Goal: Transaction & Acquisition: Purchase product/service

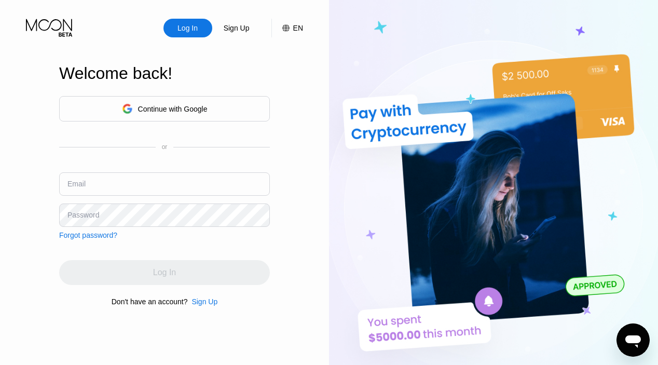
click at [153, 177] on div "Continue with Google or Email Password Forgot password?" at bounding box center [164, 167] width 211 height 143
click at [132, 186] on input "text" at bounding box center [164, 183] width 211 height 23
paste input "[EMAIL_ADDRESS][DOMAIN_NAME]"
type input "[EMAIL_ADDRESS][DOMAIN_NAME]"
click at [179, 200] on div "Email [EMAIL_ADDRESS][DOMAIN_NAME]" at bounding box center [164, 187] width 211 height 31
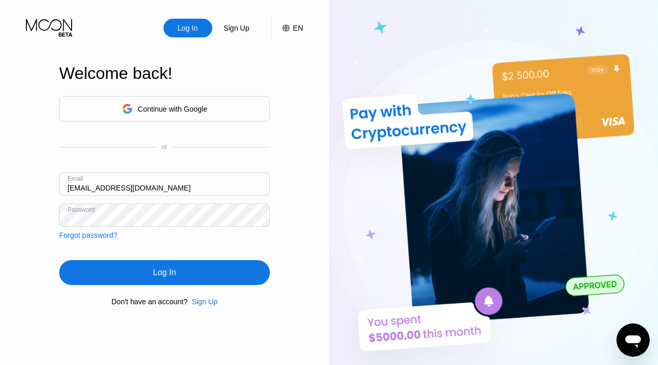
click at [188, 268] on div "Log In" at bounding box center [164, 272] width 211 height 25
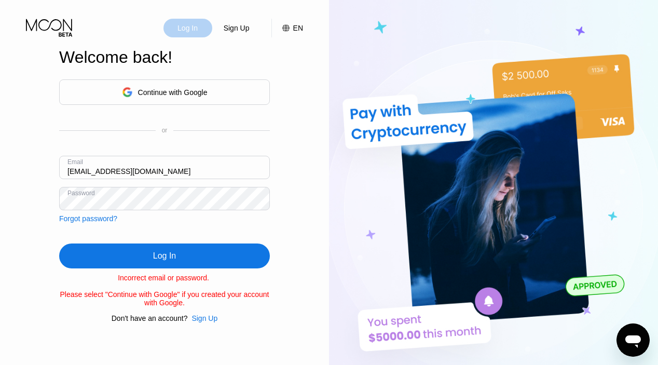
click at [184, 29] on div "Log In" at bounding box center [187, 28] width 22 height 10
click at [187, 162] on input "[EMAIL_ADDRESS][DOMAIN_NAME]" at bounding box center [164, 167] width 211 height 23
drag, startPoint x: 139, startPoint y: 255, endPoint x: 93, endPoint y: 257, distance: 45.7
click at [139, 255] on div "Log In" at bounding box center [164, 255] width 211 height 25
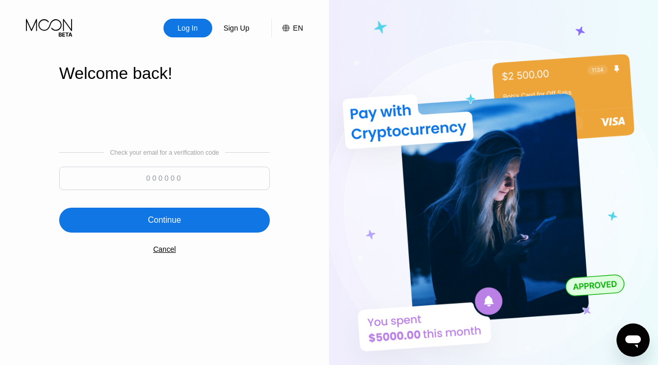
click at [172, 178] on input at bounding box center [164, 178] width 211 height 23
paste input "815058"
type input "815058"
click at [190, 230] on div "Continue" at bounding box center [164, 220] width 211 height 25
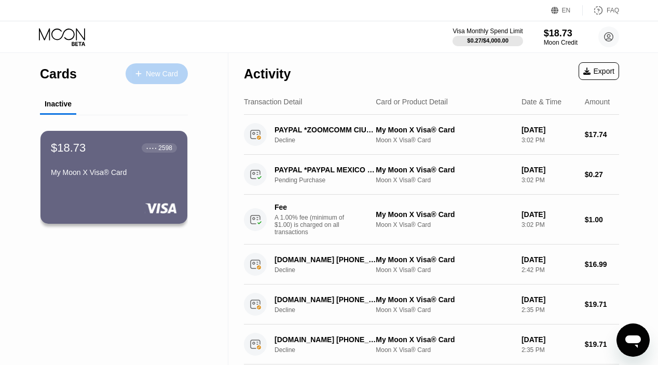
click at [161, 71] on div "New Card" at bounding box center [162, 74] width 32 height 9
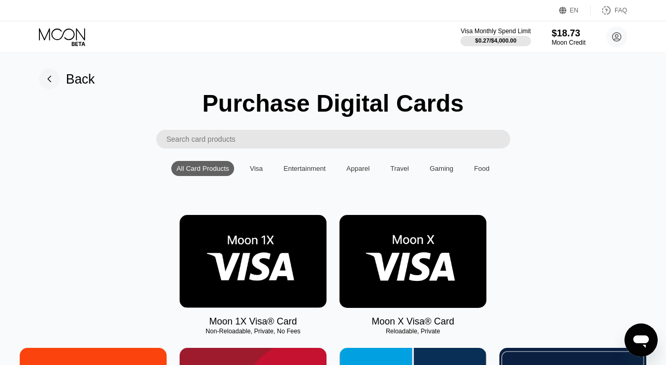
click at [431, 234] on img at bounding box center [412, 261] width 147 height 93
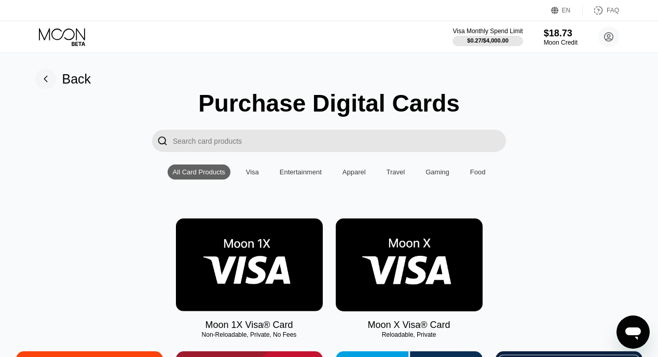
click at [430, 237] on img at bounding box center [409, 265] width 147 height 93
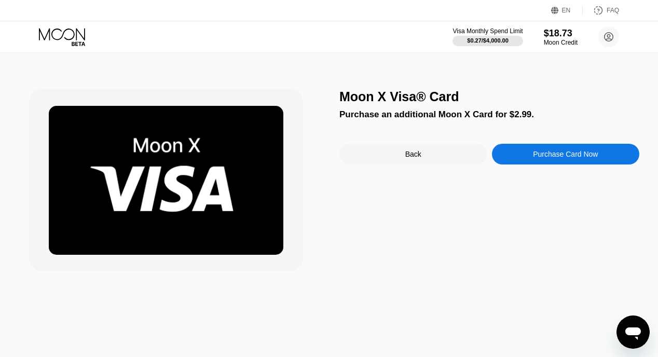
click at [562, 156] on div "Purchase Card Now" at bounding box center [565, 154] width 65 height 8
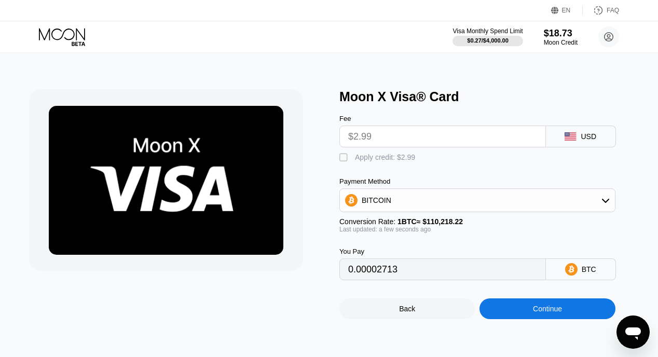
click at [512, 198] on div "BITCOIN" at bounding box center [477, 200] width 275 height 21
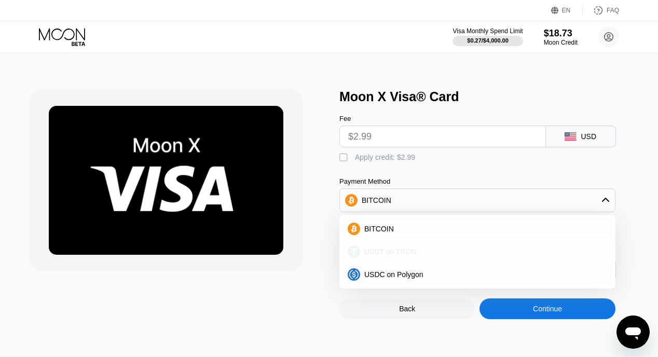
click at [467, 247] on div "USDT on TRON" at bounding box center [478, 251] width 270 height 21
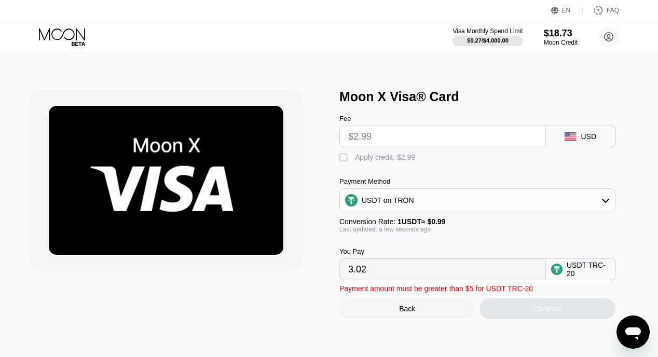
drag, startPoint x: 343, startPoint y: 158, endPoint x: 454, endPoint y: 183, distance: 113.7
click at [343, 158] on div "" at bounding box center [344, 158] width 10 height 10
click at [478, 193] on div "USDT on TRON" at bounding box center [477, 200] width 275 height 21
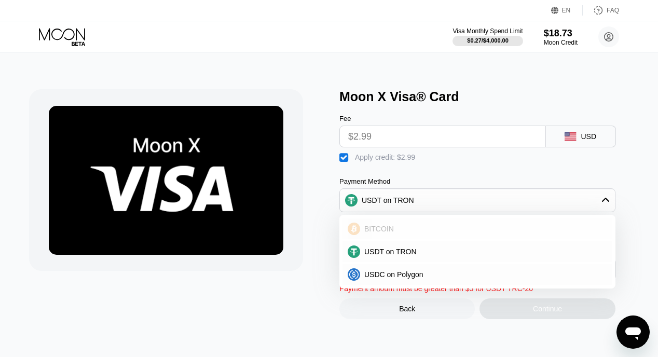
click at [423, 224] on div "BITCOIN" at bounding box center [478, 229] width 270 height 21
type input "0"
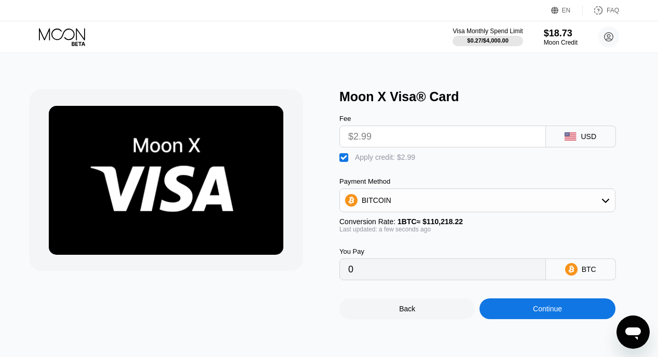
click at [530, 306] on div "Continue" at bounding box center [547, 308] width 135 height 21
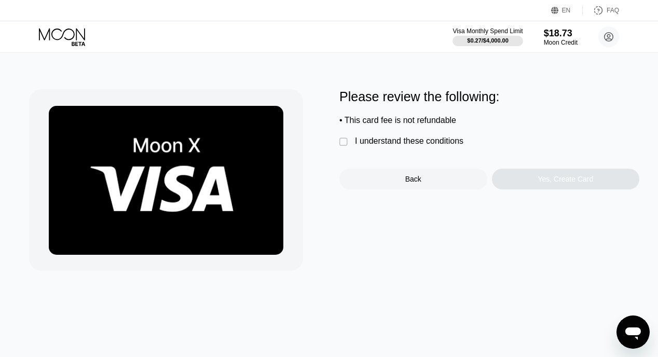
click at [423, 141] on div "I understand these conditions" at bounding box center [409, 141] width 108 height 9
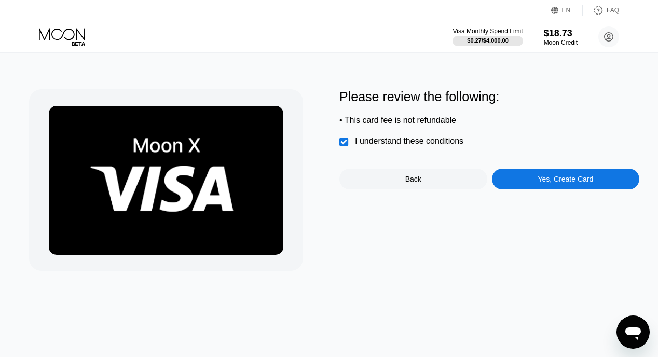
click at [550, 170] on div "Yes, Create Card" at bounding box center [566, 179] width 148 height 21
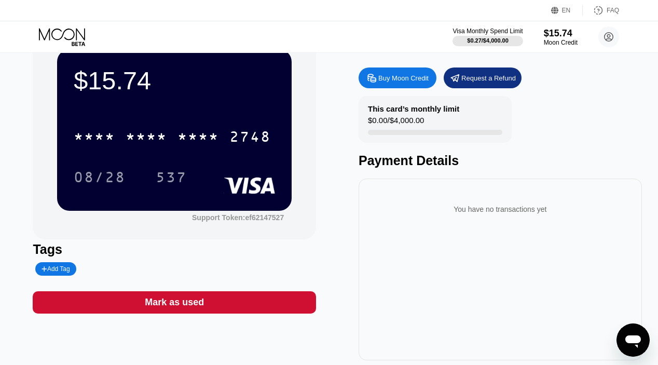
scroll to position [38, 0]
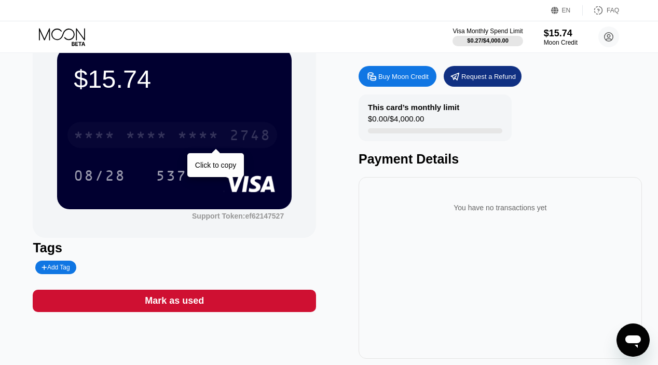
click at [202, 135] on div "* * * *" at bounding box center [199, 136] width 42 height 17
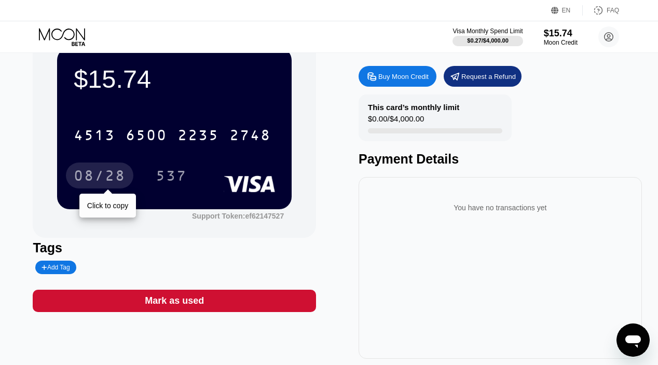
click at [114, 175] on div "08/28" at bounding box center [100, 177] width 52 height 17
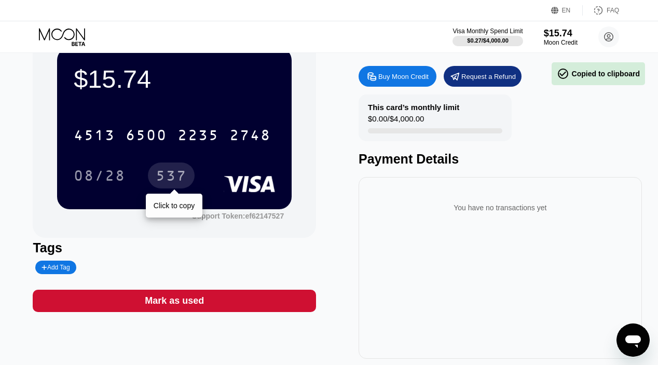
click at [144, 180] on div "08/28 537 Click to copy" at bounding box center [174, 175] width 201 height 26
click at [170, 174] on div "537" at bounding box center [171, 177] width 31 height 17
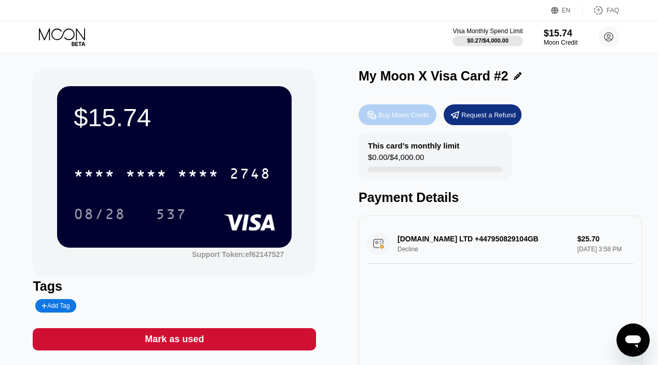
click at [383, 114] on div "Buy Moon Credit" at bounding box center [403, 115] width 50 height 9
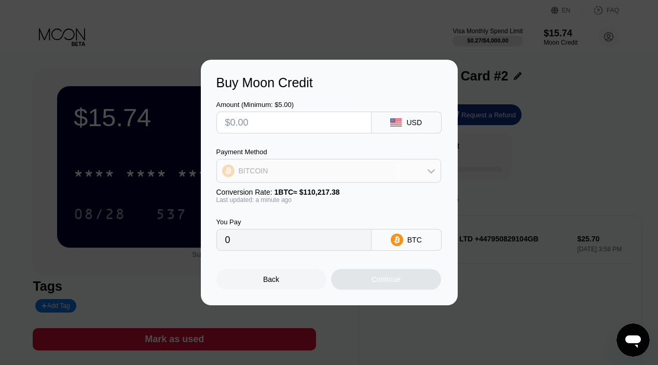
click at [351, 178] on div "BITCOIN" at bounding box center [329, 170] width 224 height 21
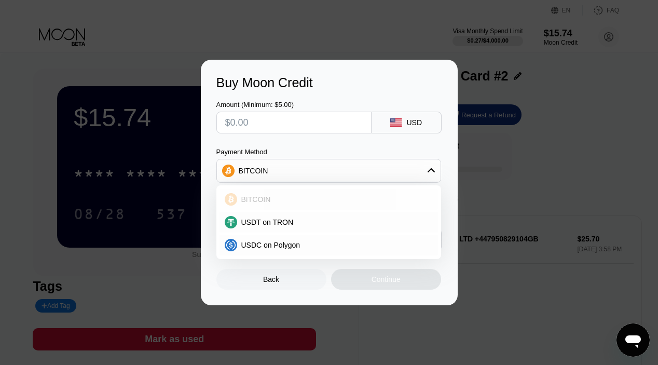
click at [310, 218] on div "USDT on TRON" at bounding box center [335, 222] width 196 height 8
type input "0.00"
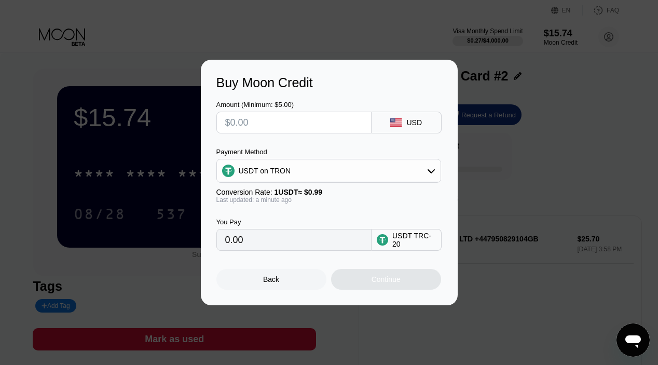
click at [289, 121] on input "text" at bounding box center [294, 122] width 138 height 21
type input "$12"
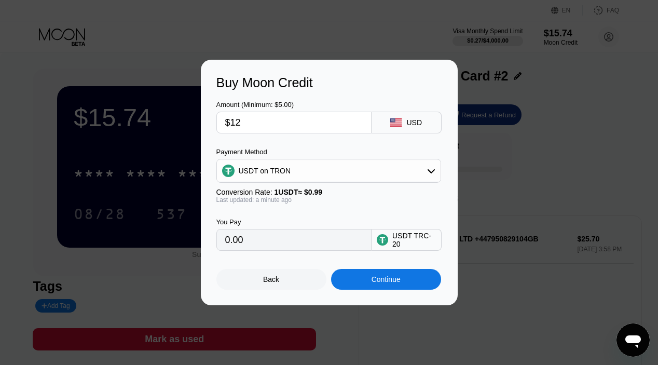
type input "12.12"
type input "$12"
click at [380, 286] on div "Continue" at bounding box center [386, 279] width 110 height 21
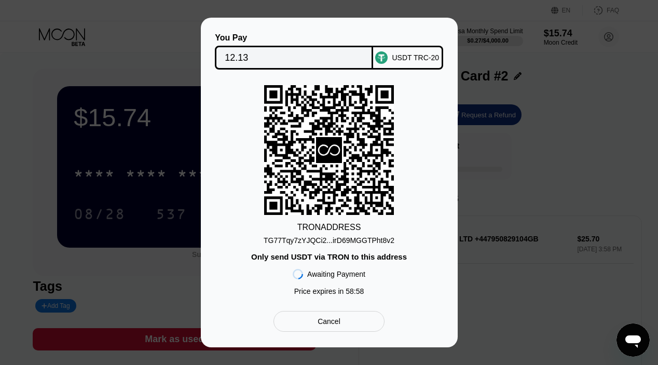
click at [274, 66] on input "12.13" at bounding box center [294, 57] width 139 height 21
click at [329, 239] on div "TG77Tqy7zYJQCi2...irD69MGGTPht8v2" at bounding box center [329, 240] width 131 height 8
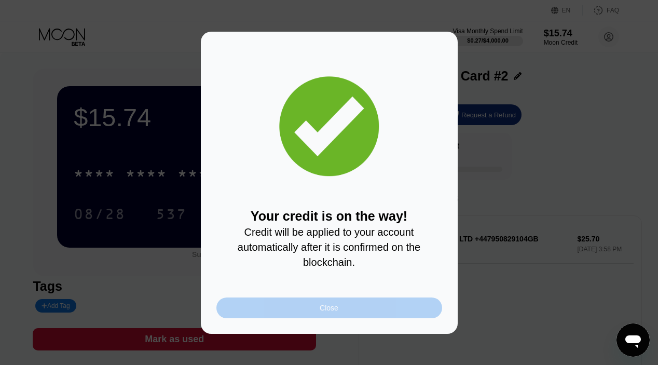
click at [374, 306] on div "Close" at bounding box center [329, 307] width 226 height 21
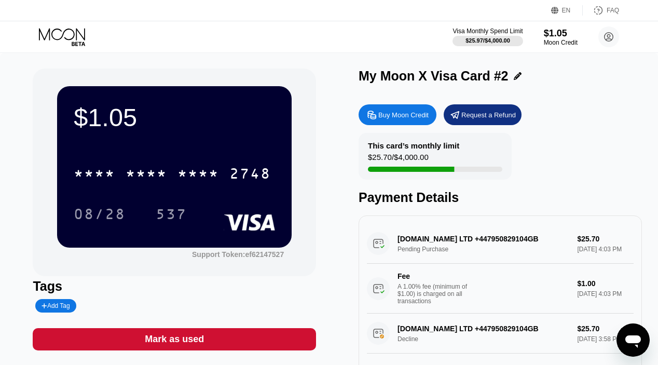
click at [75, 35] on icon at bounding box center [63, 37] width 48 height 18
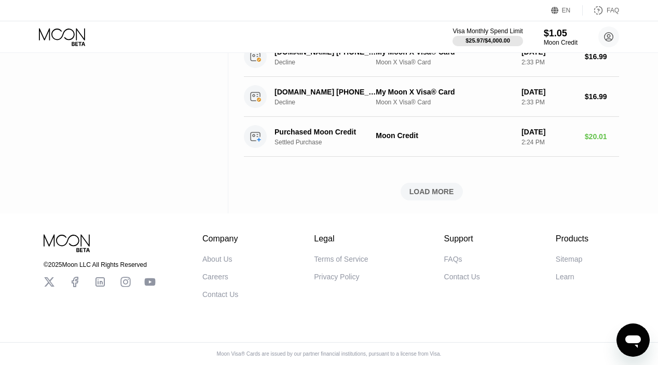
scroll to position [499, 0]
click at [428, 190] on div "LOAD MORE" at bounding box center [432, 191] width 45 height 9
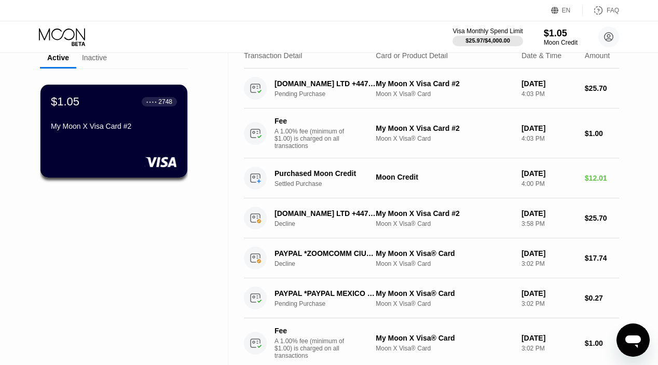
scroll to position [0, 0]
